Goal: Task Accomplishment & Management: Complete application form

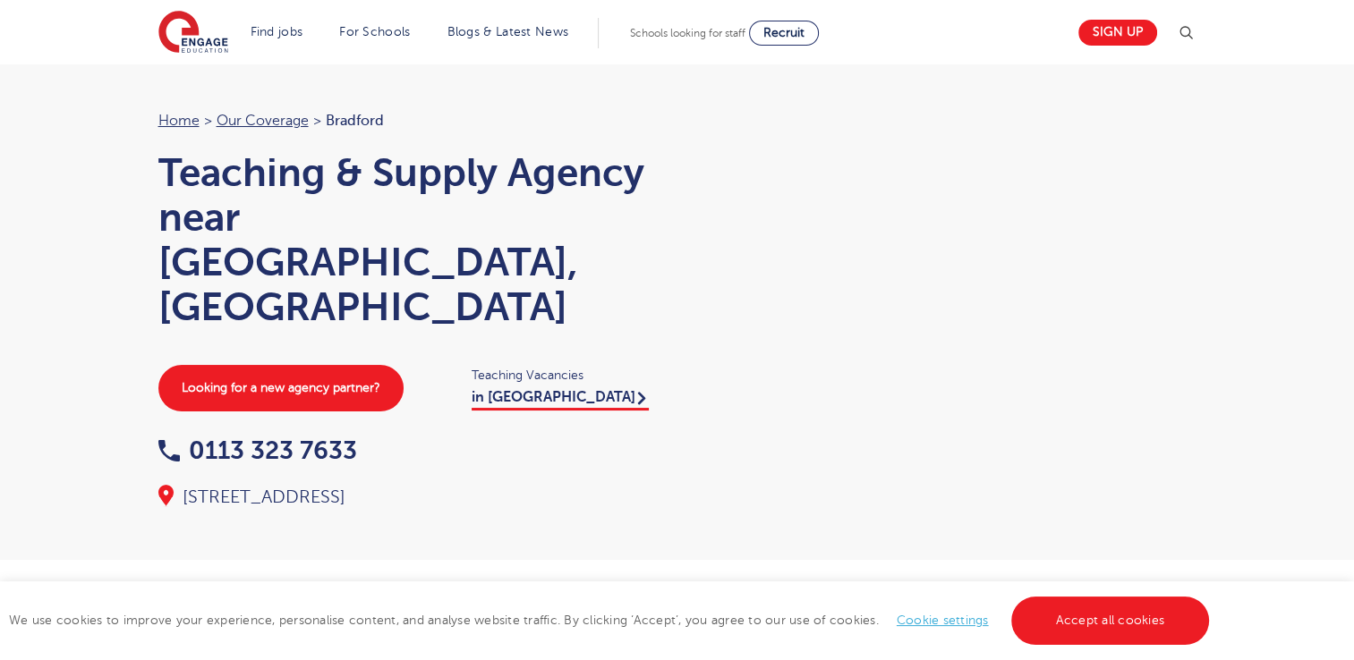
click at [1292, 335] on div "Home > Our coverage > Bradford Teaching & Supply Agency near [GEOGRAPHIC_DATA],…" at bounding box center [677, 280] width 1354 height 560
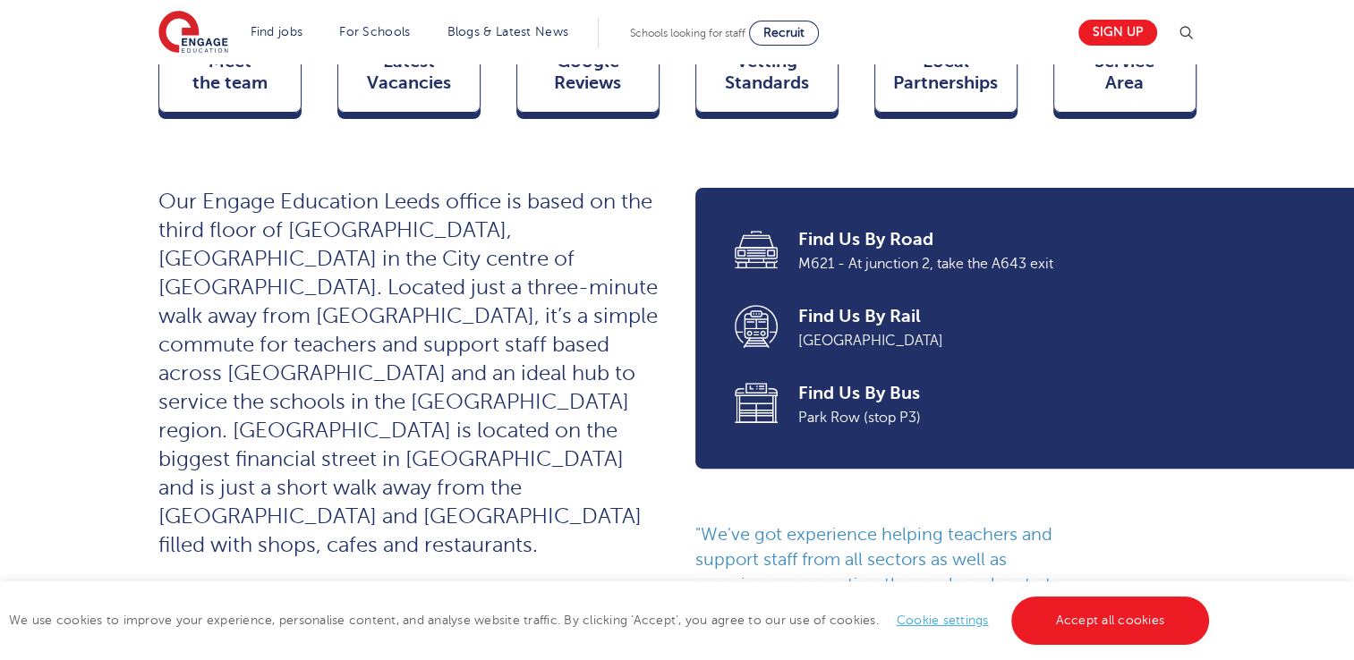
scroll to position [644, 0]
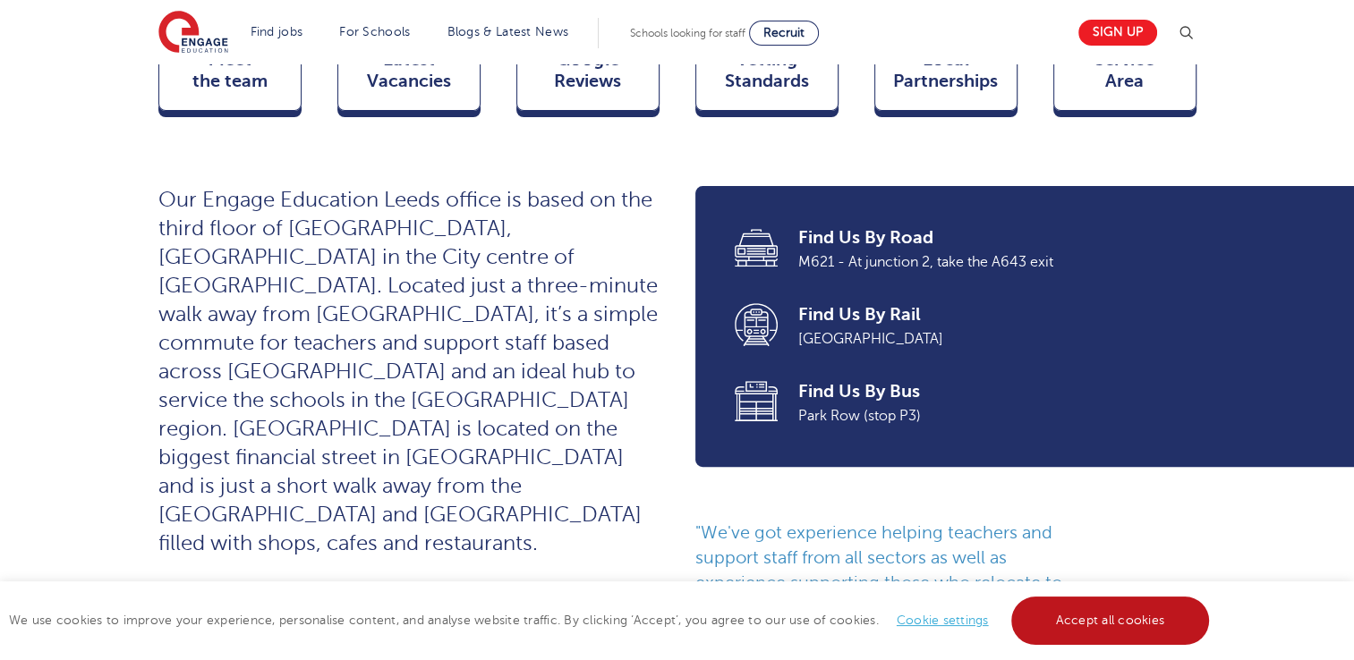
click at [1155, 625] on link "Accept all cookies" at bounding box center [1110, 621] width 199 height 48
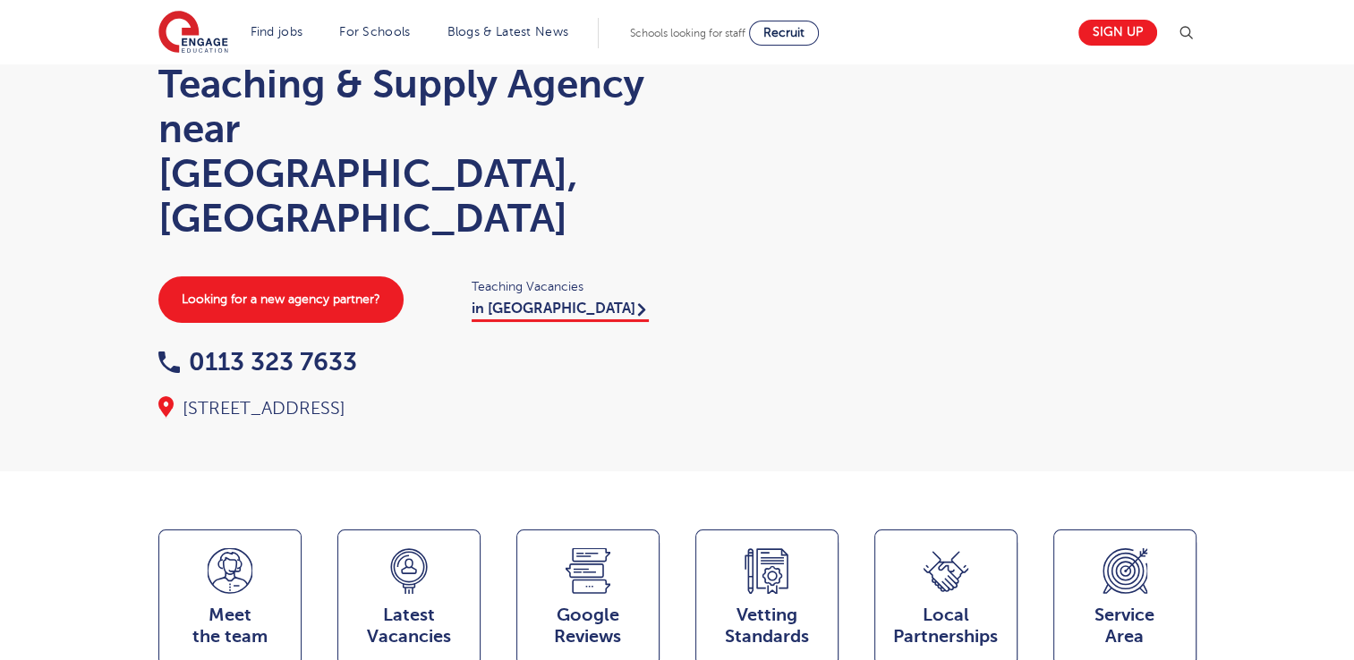
scroll to position [0, 0]
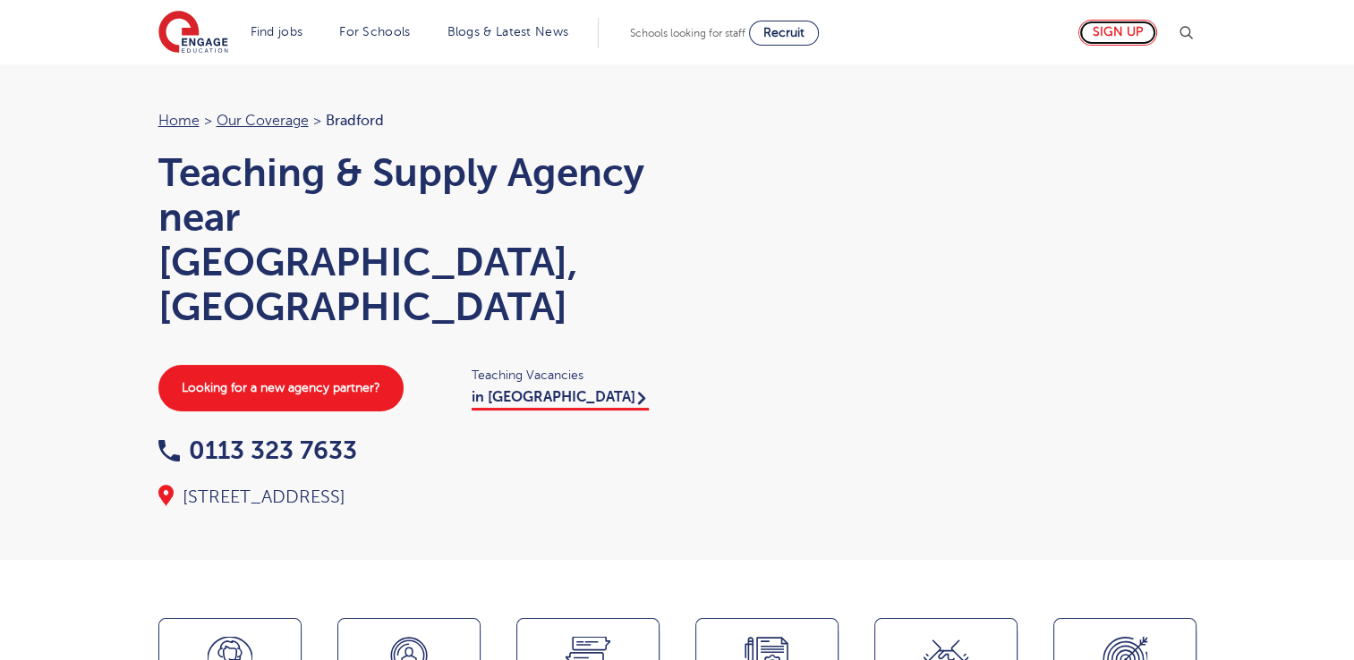
click at [1098, 37] on link "Sign up" at bounding box center [1117, 33] width 79 height 26
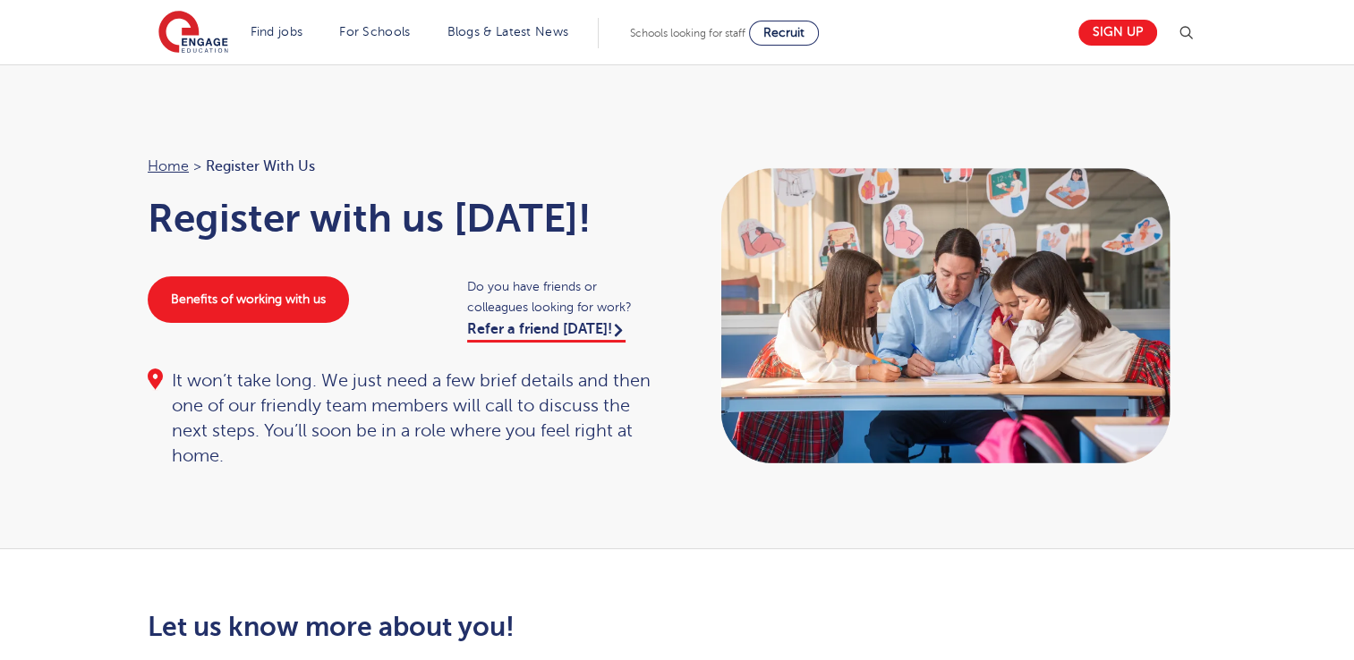
click at [1238, 143] on div "Home > Register with us Register with us [DATE]! Benefits of working with us Do…" at bounding box center [677, 306] width 1354 height 485
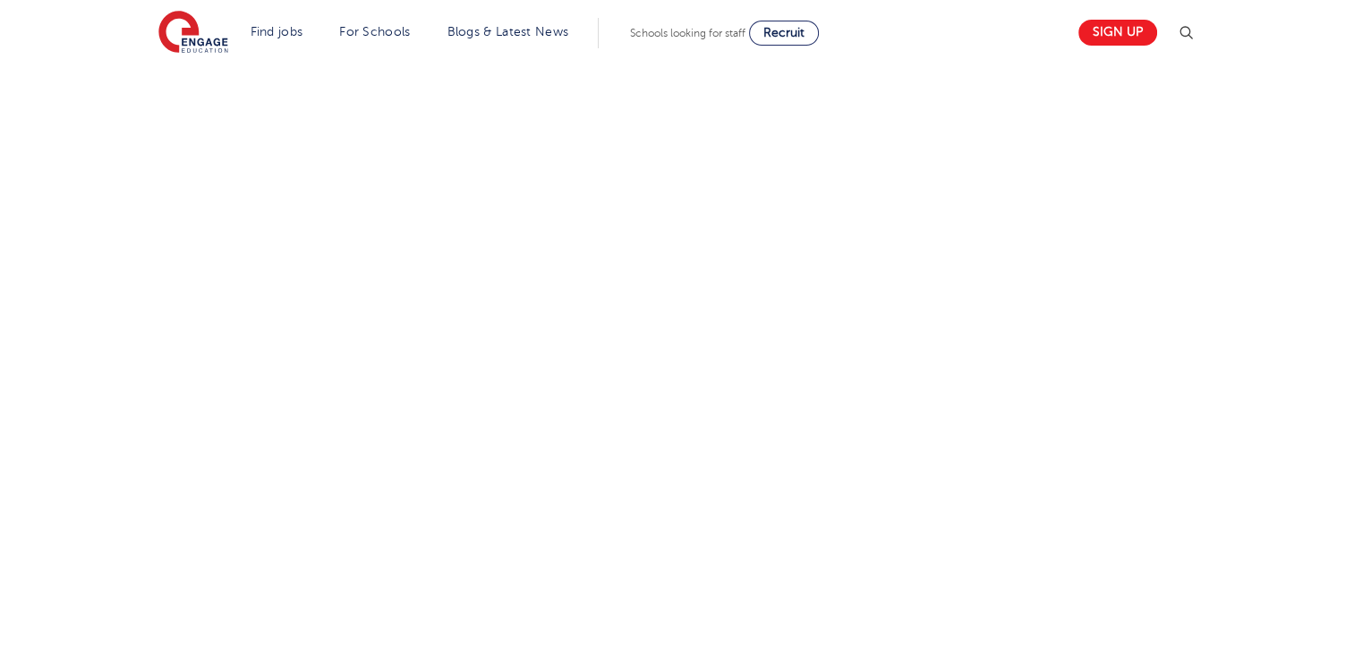
scroll to position [799, 0]
click at [1049, 411] on div "Let us know more about you!" at bounding box center [676, 369] width 1085 height 1113
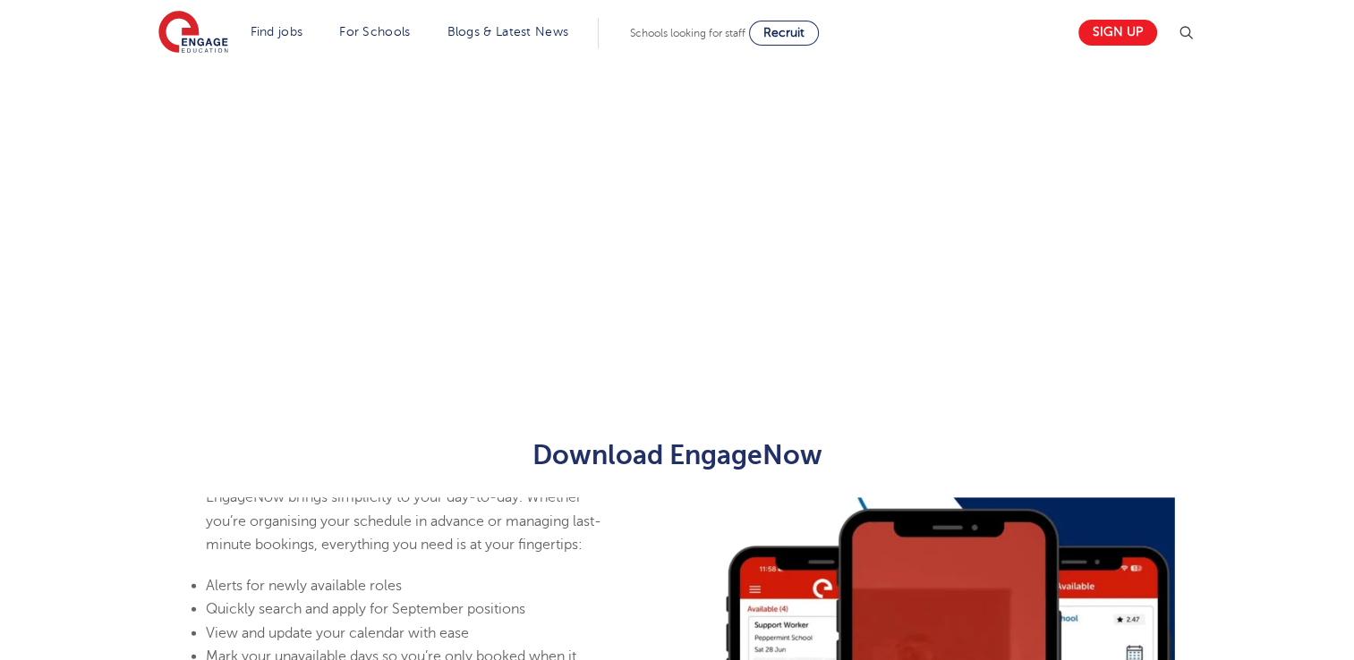
click at [1253, 213] on div "Let us know more about you!" at bounding box center [677, 151] width 1354 height 523
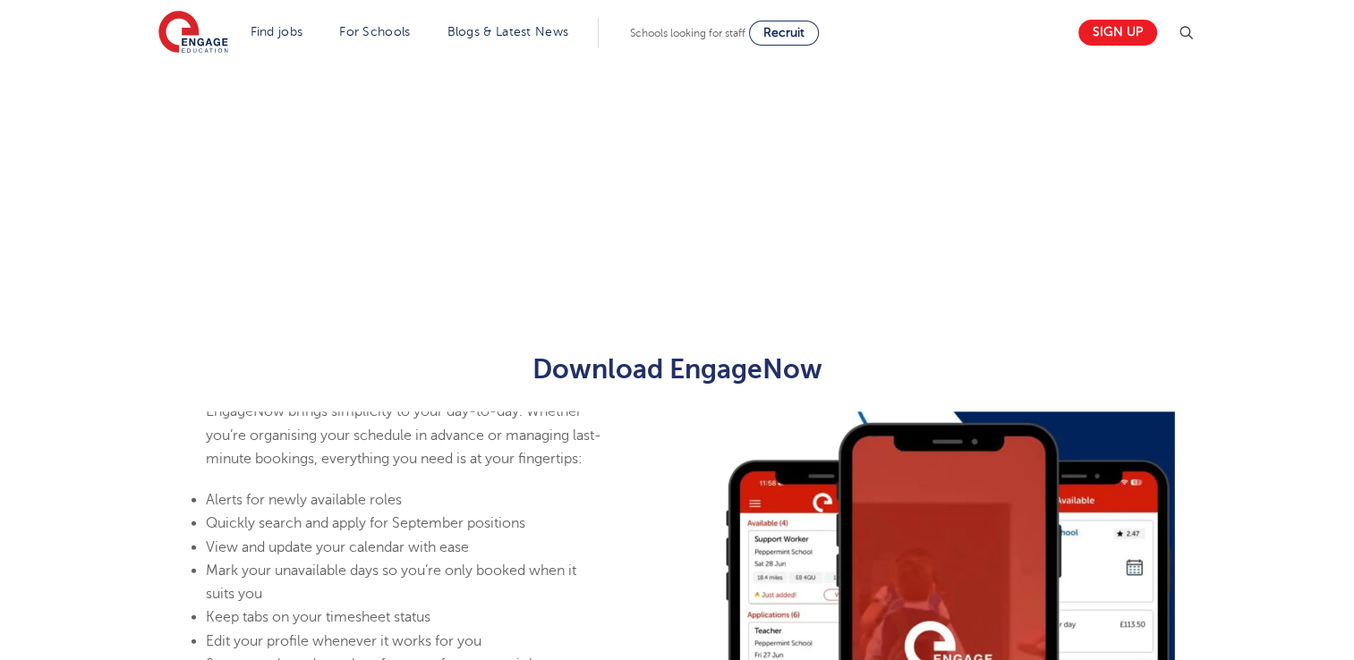
scroll to position [640, 0]
